Goal: Task Accomplishment & Management: Manage account settings

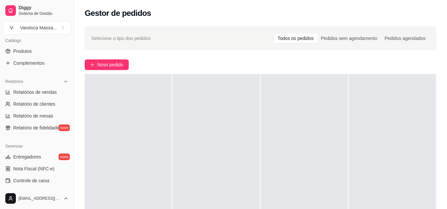
scroll to position [199, 0]
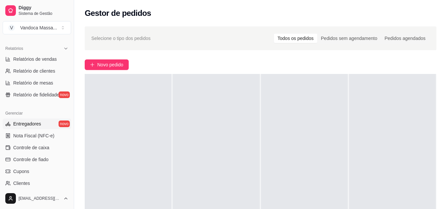
click at [41, 123] on link "Entregadores novo" at bounding box center [37, 124] width 69 height 11
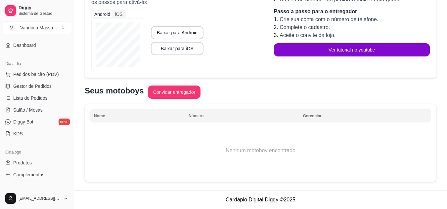
scroll to position [2, 0]
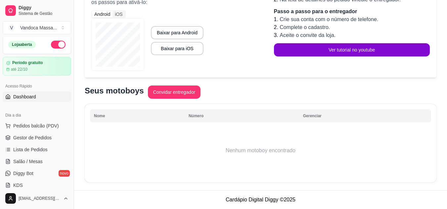
click at [37, 99] on link "Dashboard" at bounding box center [37, 97] width 69 height 11
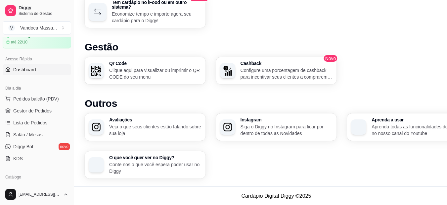
scroll to position [68, 0]
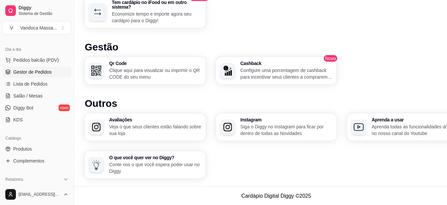
click at [36, 72] on span "Gestor de Pedidos" at bounding box center [32, 72] width 38 height 7
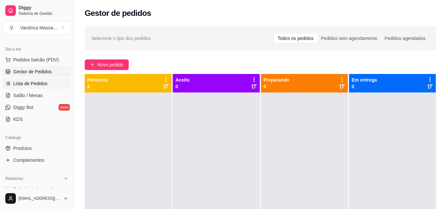
click at [40, 85] on span "Lista de Pedidos" at bounding box center [30, 83] width 34 height 7
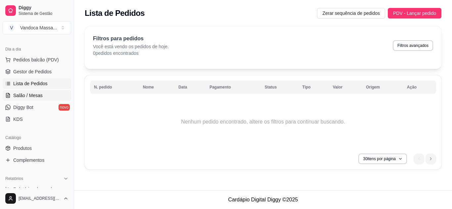
click at [40, 92] on link "Salão / Mesas" at bounding box center [37, 95] width 69 height 11
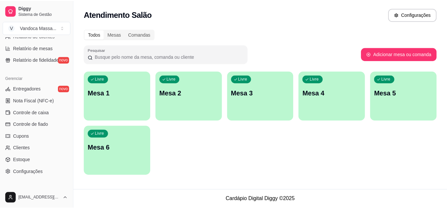
scroll to position [267, 0]
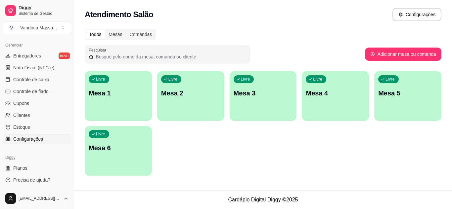
click at [35, 137] on span "Configurações" at bounding box center [28, 139] width 30 height 7
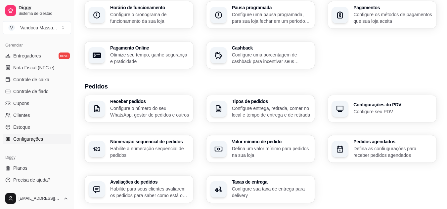
scroll to position [99, 0]
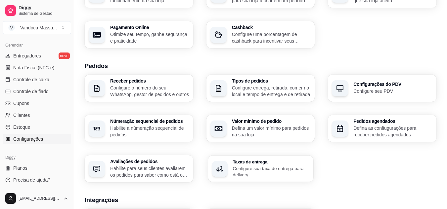
click at [233, 171] on p "Configure sua taxa de entrega para delivery" at bounding box center [271, 171] width 77 height 13
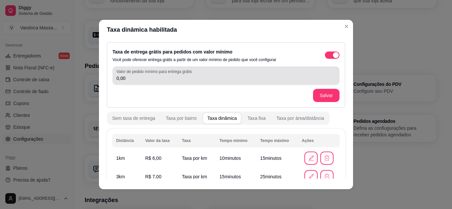
click at [130, 80] on input "0,00" at bounding box center [225, 78] width 219 height 7
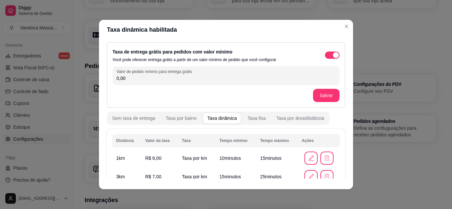
click at [130, 80] on input "0,00" at bounding box center [225, 78] width 219 height 7
type input "55,00"
click at [316, 99] on button "Salvar" at bounding box center [326, 95] width 26 height 13
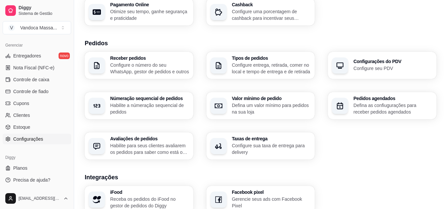
scroll to position [132, 0]
